Goal: Ask a question: Seek information or help from site administrators or community

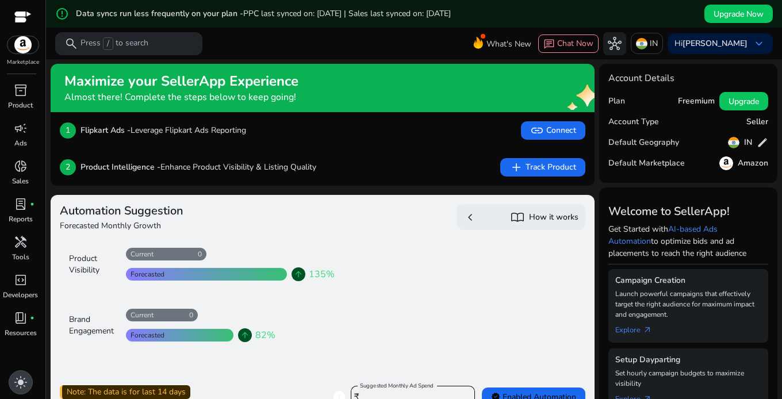
click at [17, 382] on span "light_mode" at bounding box center [21, 382] width 14 height 14
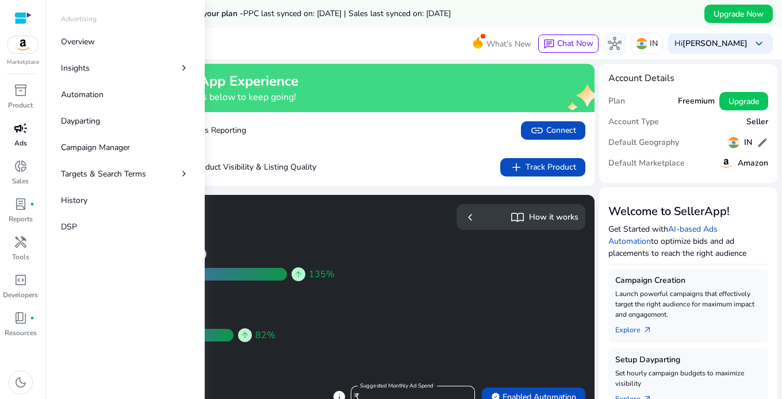
click at [21, 126] on span "campaign" at bounding box center [21, 128] width 14 height 14
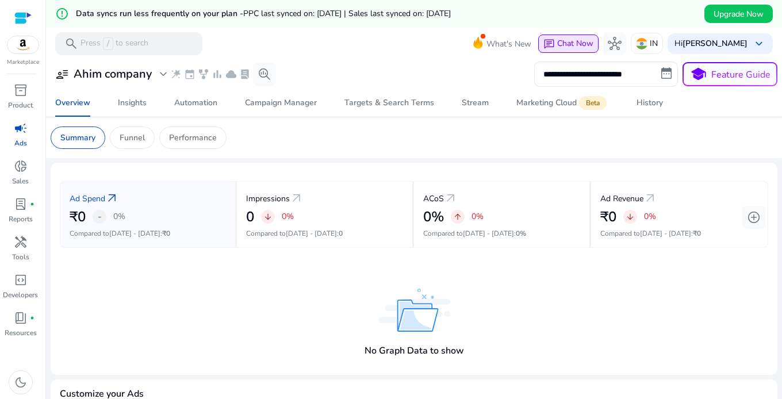
click at [569, 40] on span "Chat Now" at bounding box center [575, 43] width 36 height 11
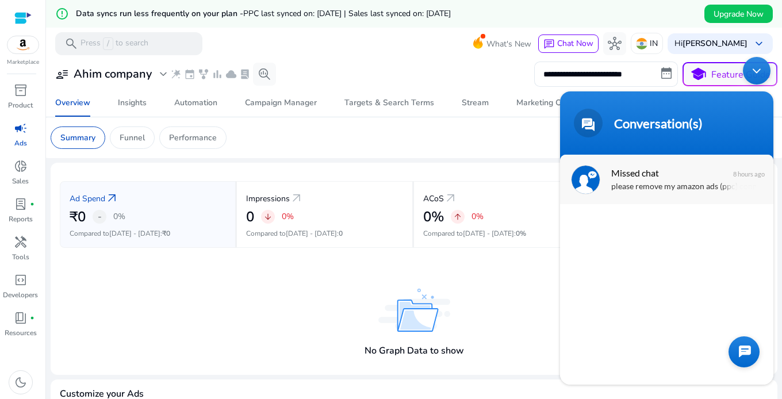
click at [642, 188] on div "please remove my amazon ads (ppc) connection ." at bounding box center [683, 186] width 145 height 13
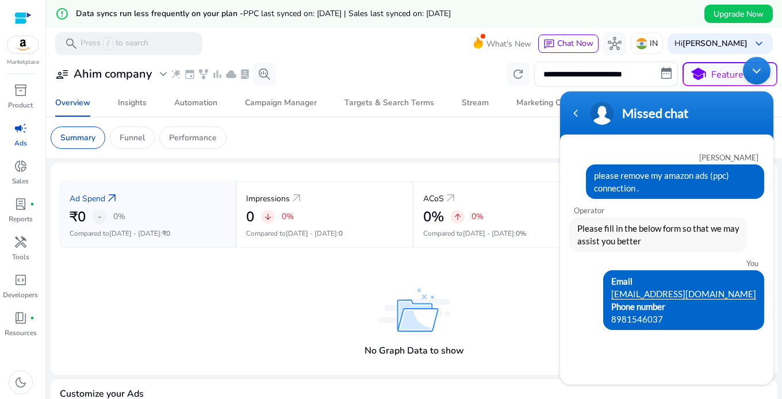
click at [649, 353] on div "[PERSON_NAME] please remove my amazon ads (ppc) connection . Operator Please fi…" at bounding box center [666, 260] width 213 height 228
drag, startPoint x: 608, startPoint y: 275, endPoint x: 596, endPoint y: 353, distance: 79.6
click at [596, 353] on div "[PERSON_NAME] please remove my amazon ads (ppc) connection . Operator Please fi…" at bounding box center [666, 260] width 213 height 228
click at [761, 68] on div "Minimize live chat window" at bounding box center [756, 71] width 28 height 28
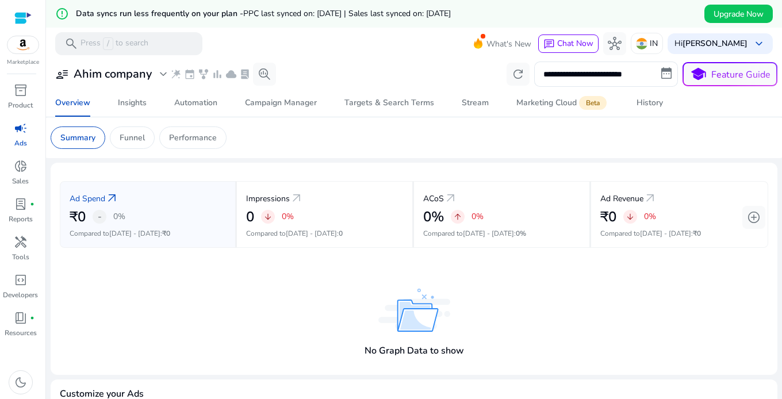
click at [761, 68] on button "school Feature Guide" at bounding box center [729, 74] width 95 height 24
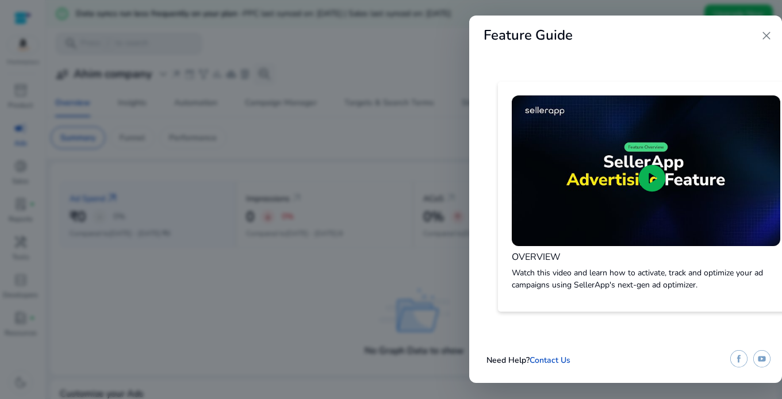
click at [769, 34] on span "close" at bounding box center [766, 36] width 14 height 14
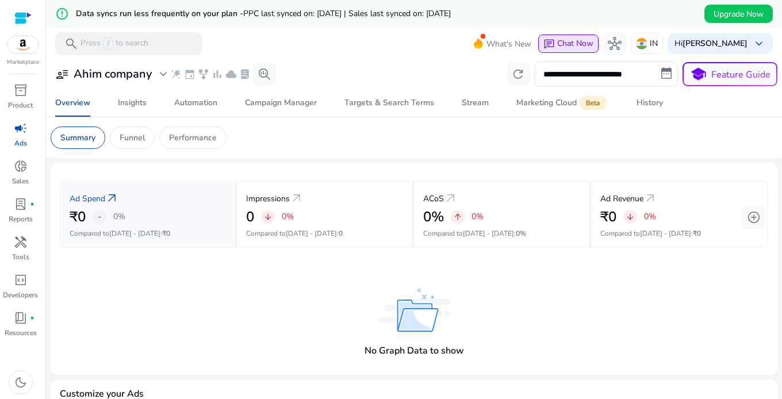
click at [571, 43] on span "Chat Now" at bounding box center [575, 43] width 36 height 11
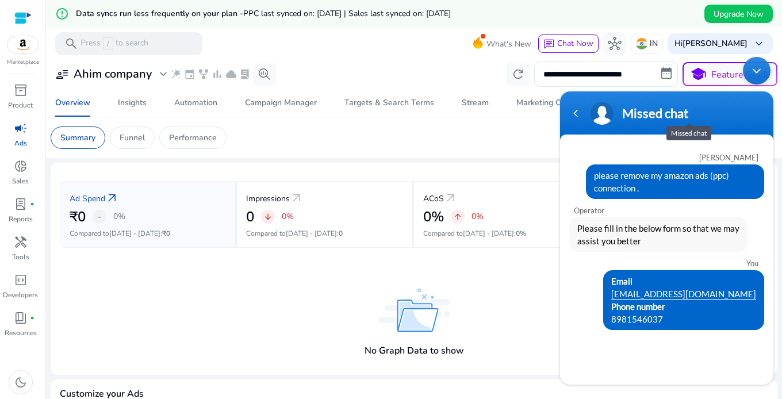
click at [649, 114] on div "Missed chat" at bounding box center [688, 113] width 133 height 16
click at [609, 114] on span at bounding box center [601, 113] width 23 height 23
click at [696, 297] on link "[EMAIL_ADDRESS][DOMAIN_NAME]" at bounding box center [683, 293] width 145 height 10
click at [611, 284] on div "Email [EMAIL_ADDRESS][DOMAIN_NAME] Phone number [PHONE_NUMBER]" at bounding box center [666, 300] width 195 height 60
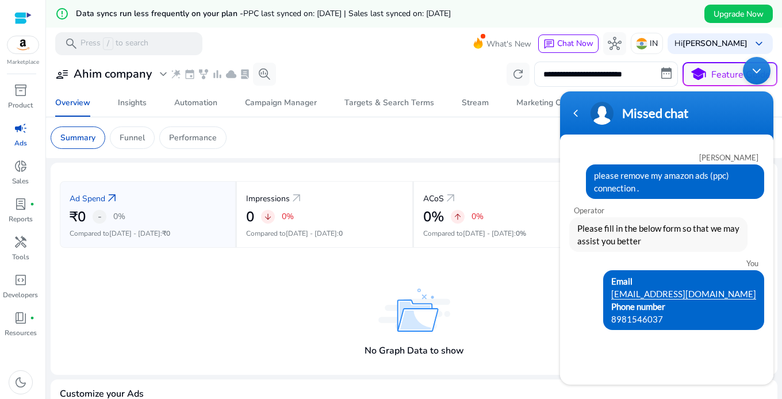
click at [657, 336] on div "[PERSON_NAME] please remove my amazon ads (ppc) connection . Operator Please fi…" at bounding box center [666, 260] width 213 height 228
click at [608, 371] on div "[PERSON_NAME] please remove my amazon ads (ppc) connection . Operator Please fi…" at bounding box center [666, 260] width 213 height 228
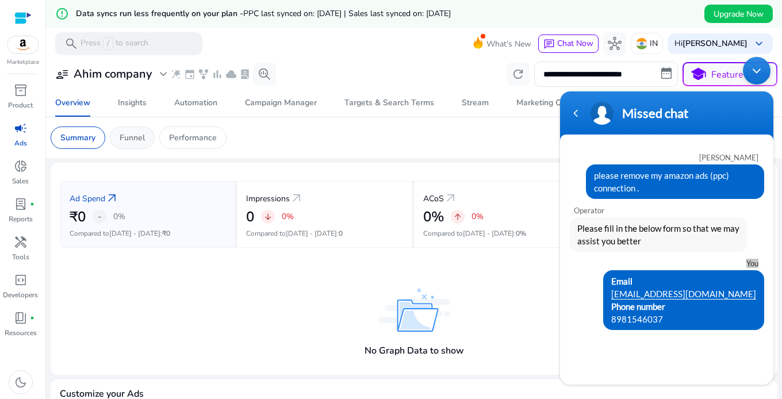
click at [132, 137] on p "Funnel" at bounding box center [132, 138] width 25 height 12
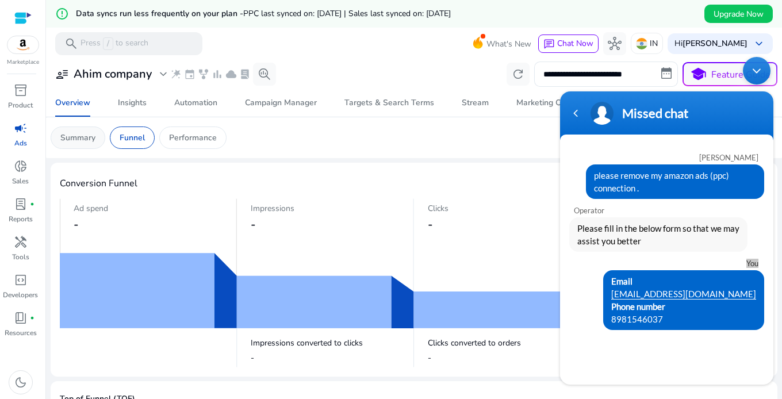
click at [74, 140] on p "Summary" at bounding box center [77, 138] width 35 height 12
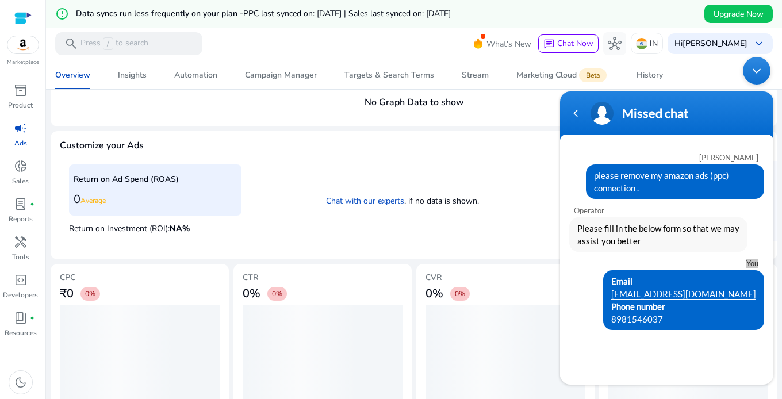
scroll to position [275, 0]
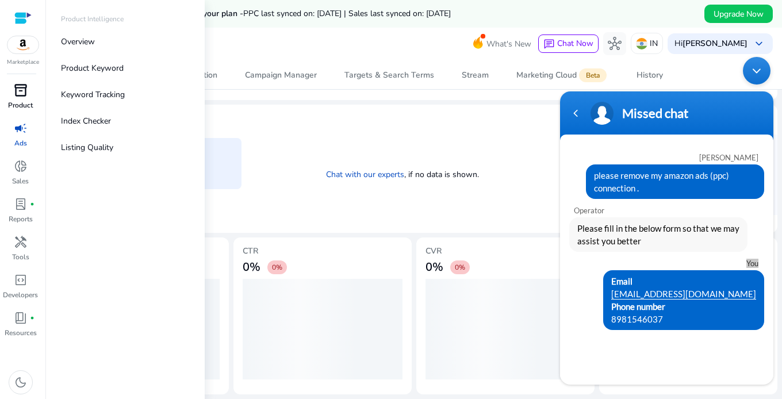
click at [21, 93] on span "inventory_2" at bounding box center [21, 90] width 14 height 14
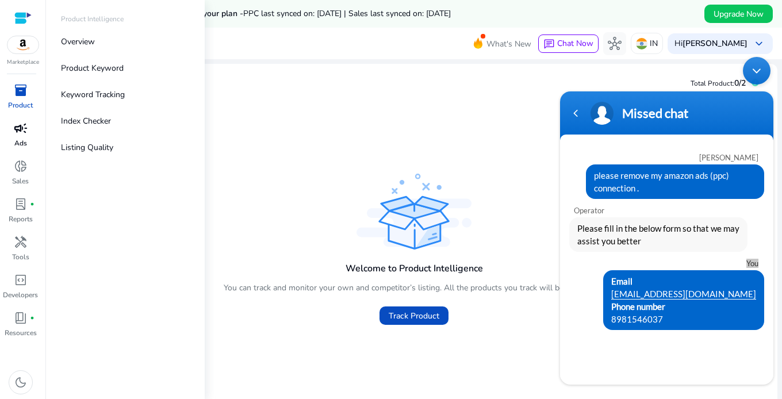
click at [23, 15] on div at bounding box center [22, 17] width 17 height 13
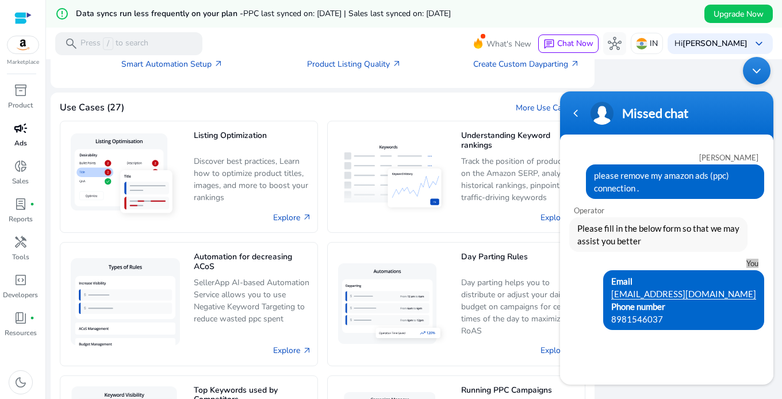
scroll to position [1124, 0]
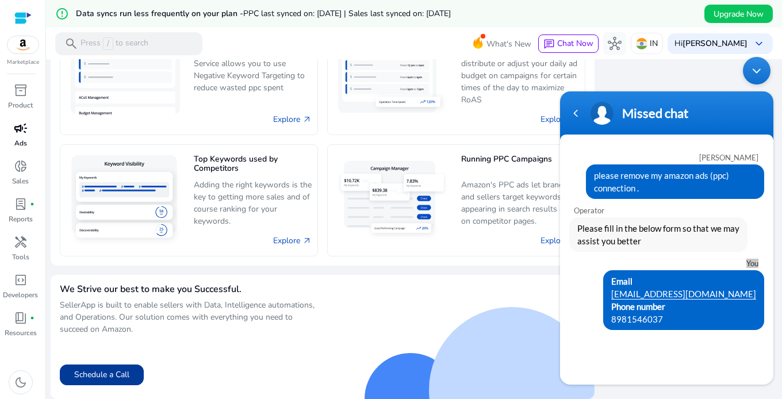
click at [114, 372] on button "Schedule a Call" at bounding box center [102, 374] width 84 height 21
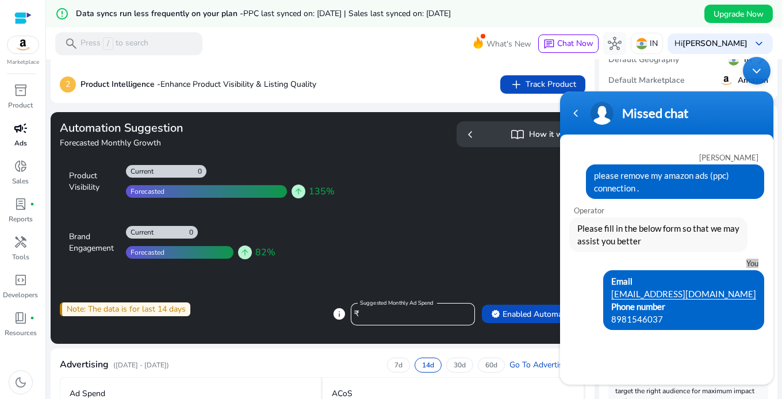
scroll to position [91, 0]
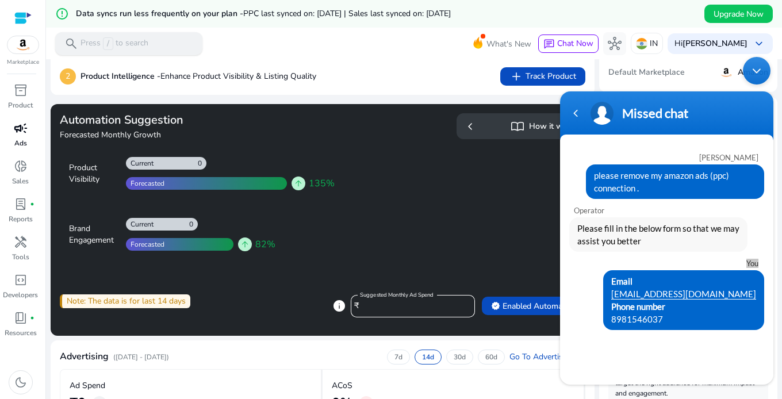
click at [137, 41] on p "Press / to search" at bounding box center [114, 43] width 68 height 13
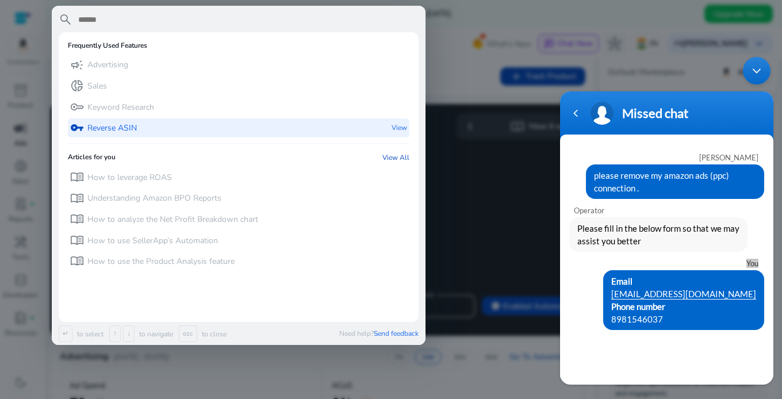
click at [151, 124] on div "vpn_key Reverse ASIN View" at bounding box center [238, 127] width 341 height 19
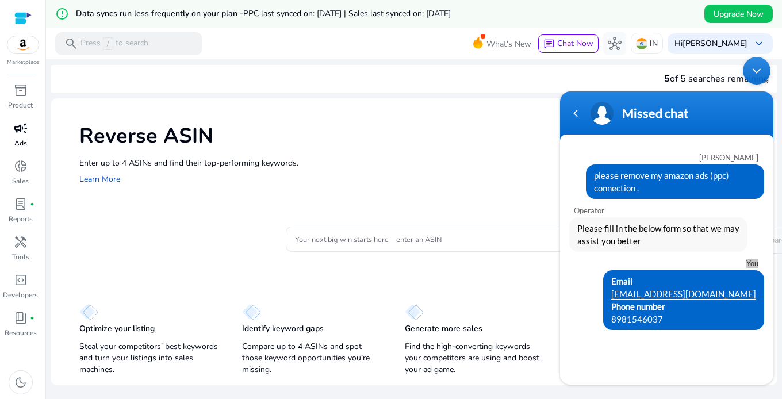
scroll to position [28, 0]
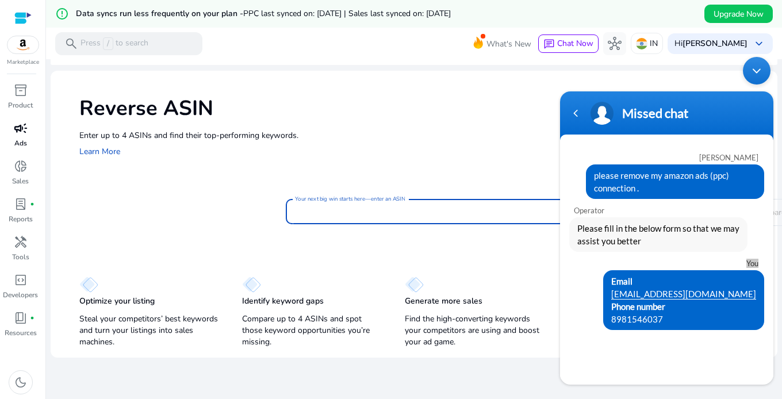
click at [348, 205] on input "Your next big win starts here—enter an ASIN" at bounding box center [430, 211] width 271 height 13
